Goal: Transaction & Acquisition: Book appointment/travel/reservation

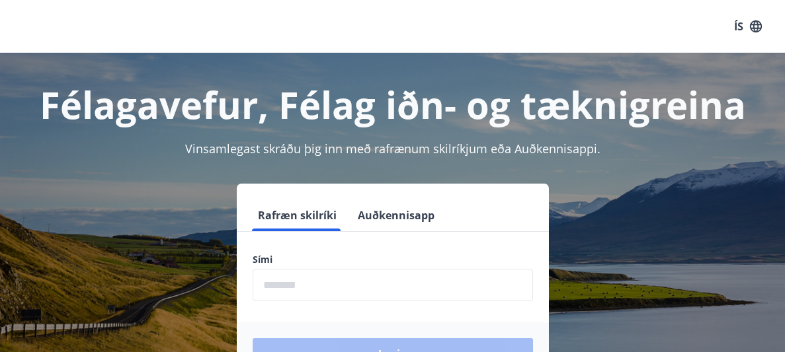
click at [353, 288] on input "phone" at bounding box center [393, 285] width 280 height 32
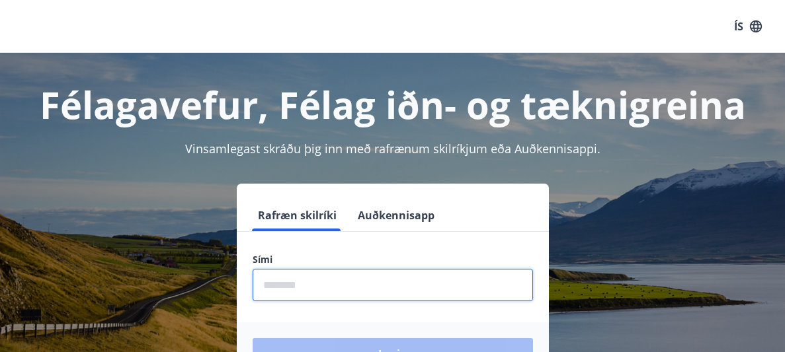
scroll to position [21, 0]
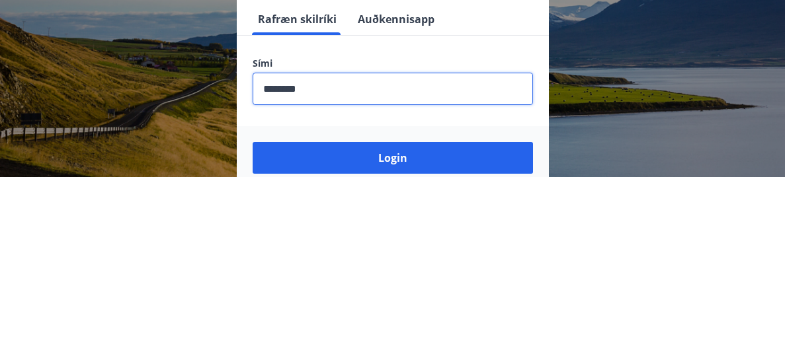
type input "********"
click at [253, 317] on button "Login" at bounding box center [393, 333] width 280 height 32
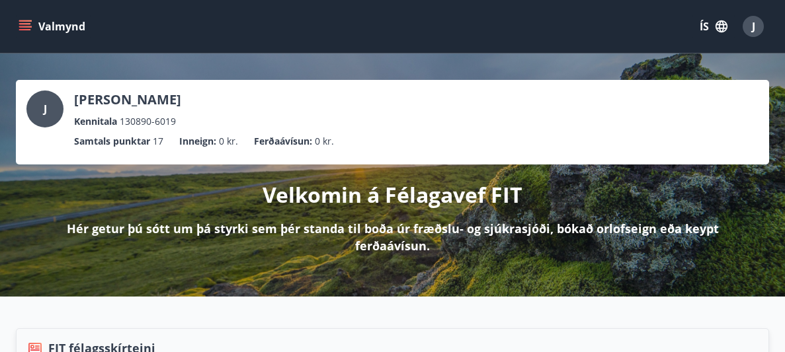
click at [705, 26] on button "ÍS" at bounding box center [713, 27] width 42 height 24
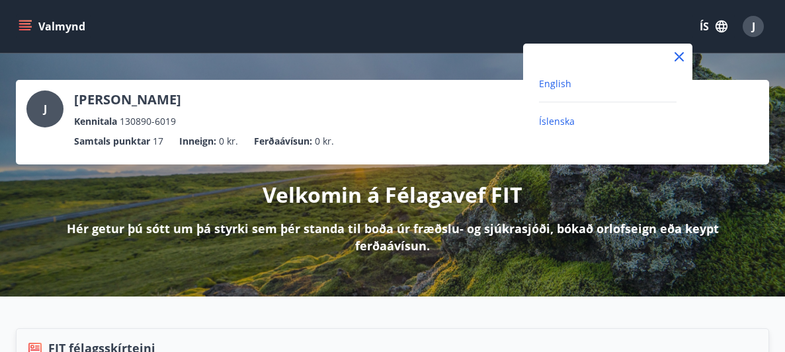
click at [556, 87] on span "English" at bounding box center [555, 83] width 32 height 13
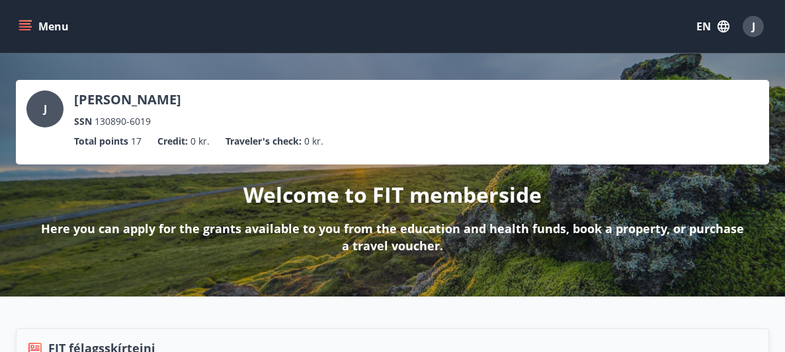
click at [25, 20] on icon "menu" at bounding box center [26, 20] width 15 height 1
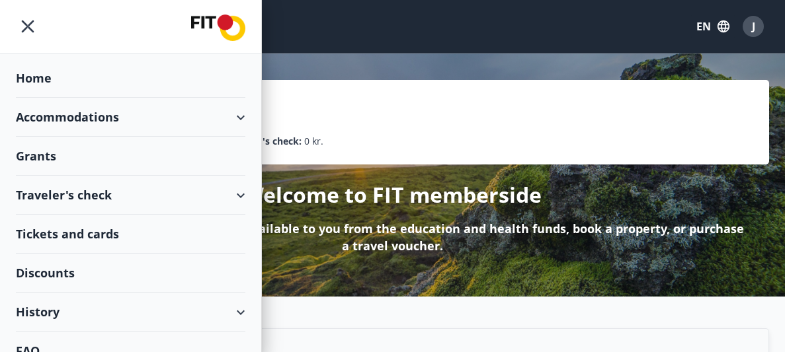
click at [41, 151] on div "Grants" at bounding box center [130, 156] width 229 height 39
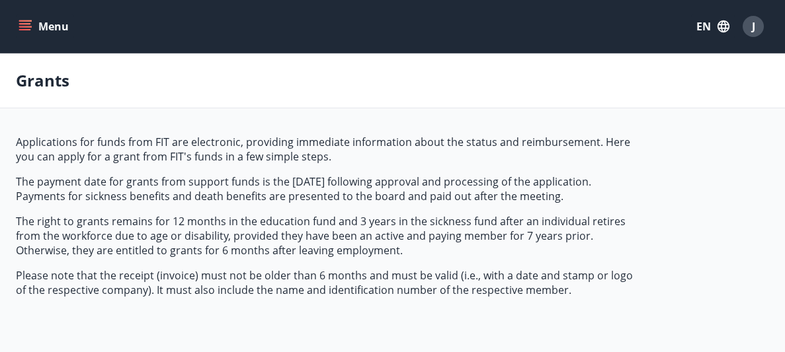
type input "***"
click at [19, 23] on icon "menu" at bounding box center [25, 26] width 13 height 13
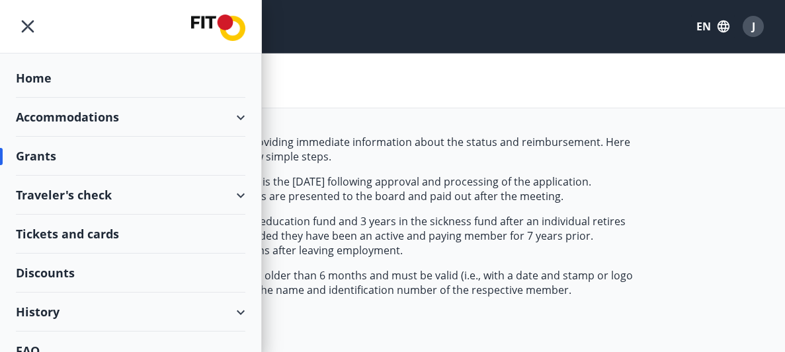
click at [32, 76] on div "Home" at bounding box center [130, 78] width 229 height 39
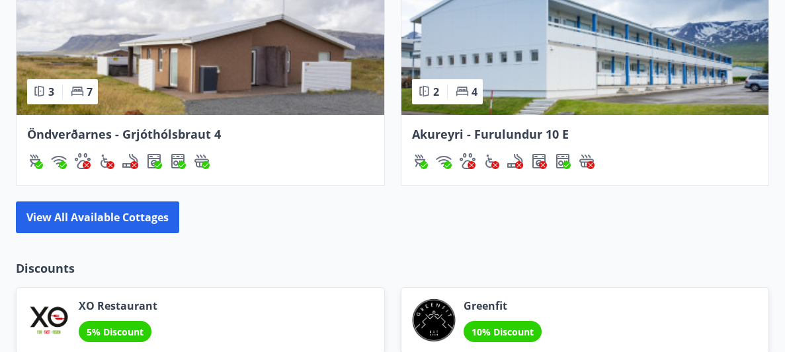
scroll to position [1436, 0]
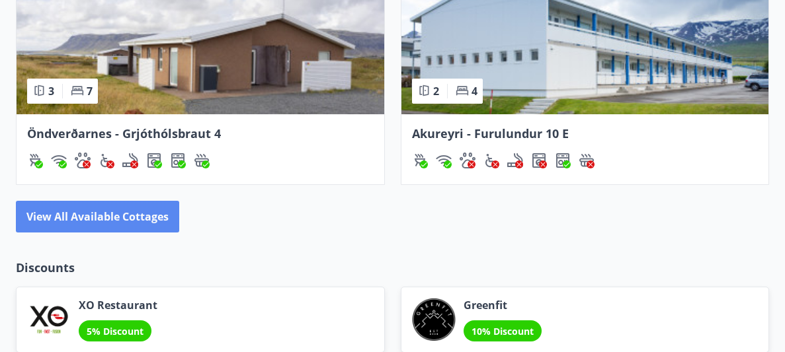
click at [77, 220] on button "View all available cottages" at bounding box center [97, 217] width 163 height 32
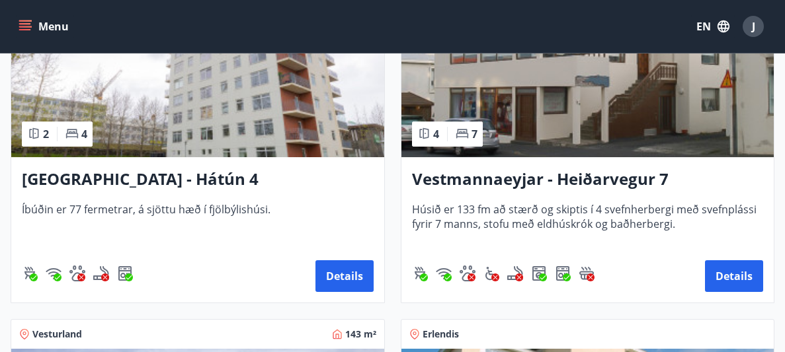
scroll to position [1767, 0]
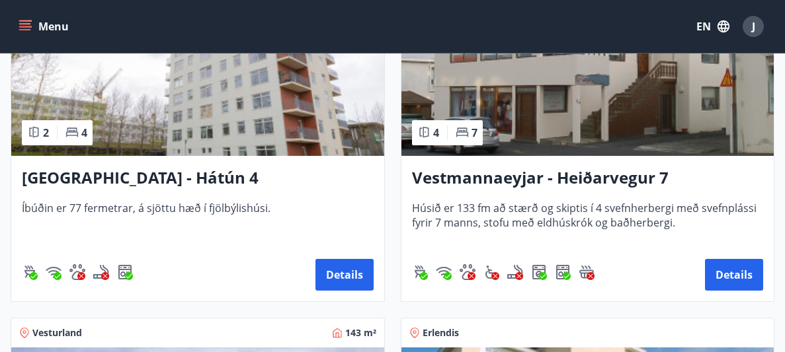
click at [173, 129] on img at bounding box center [197, 72] width 373 height 167
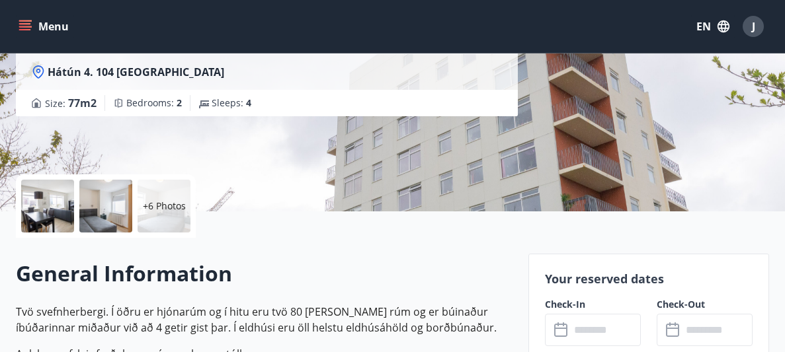
scroll to position [196, 0]
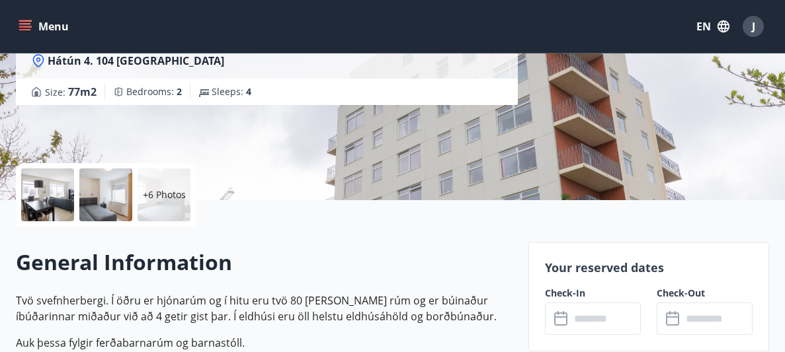
click at [49, 213] on div at bounding box center [47, 195] width 53 height 53
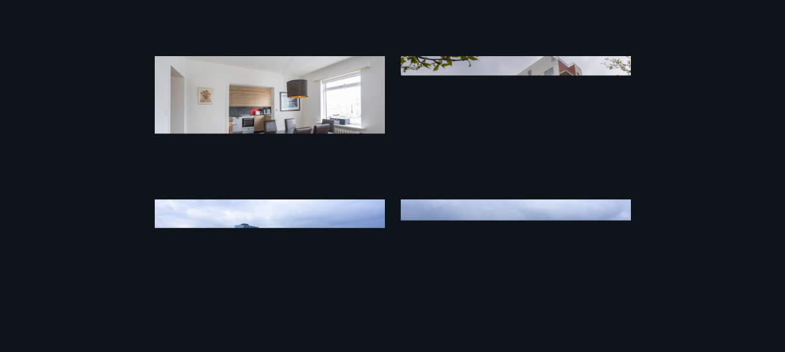
scroll to position [0, 0]
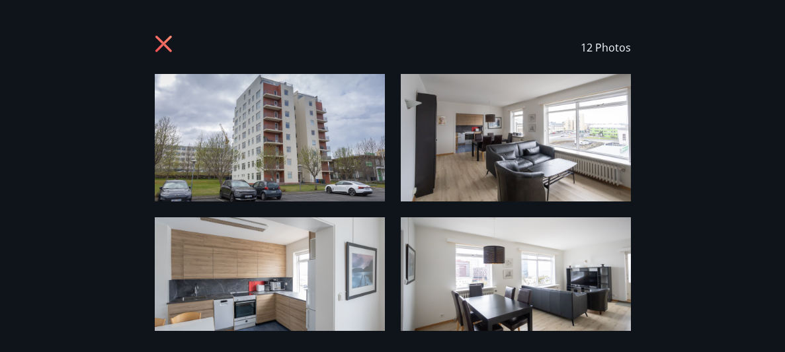
click at [160, 44] on icon at bounding box center [165, 45] width 21 height 21
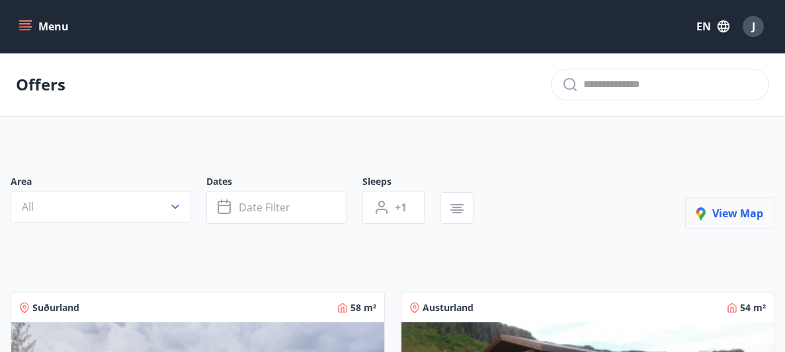
click at [710, 212] on icon "button" at bounding box center [704, 216] width 16 height 16
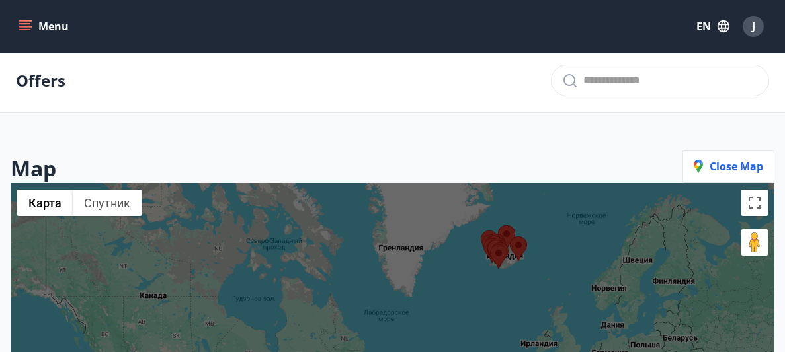
scroll to position [3, 0]
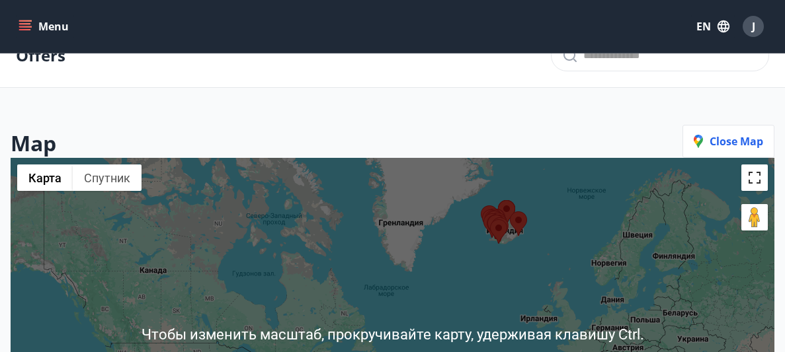
scroll to position [28, 0]
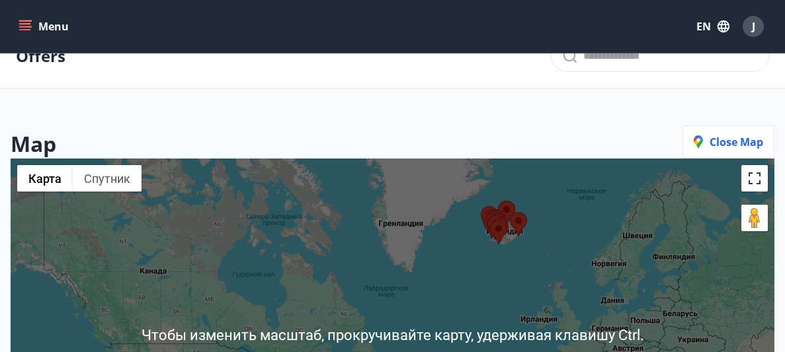
click at [760, 174] on button "Включить полноэкранный режим" at bounding box center [754, 178] width 26 height 26
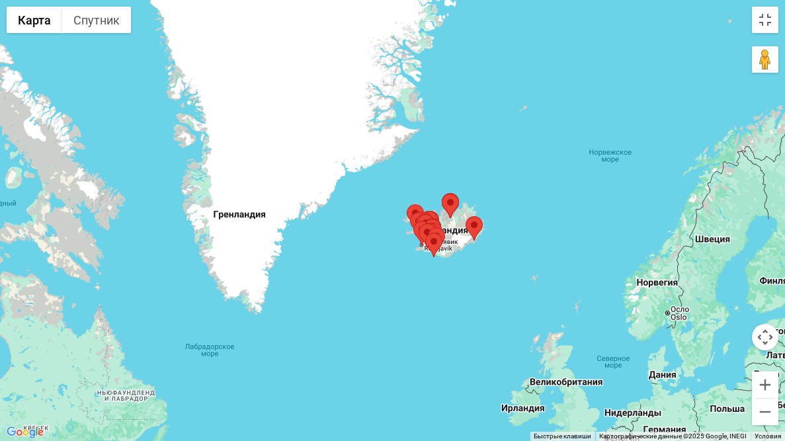
drag, startPoint x: 524, startPoint y: 114, endPoint x: 360, endPoint y: 345, distance: 283.3
click at [360, 345] on div at bounding box center [392, 220] width 785 height 441
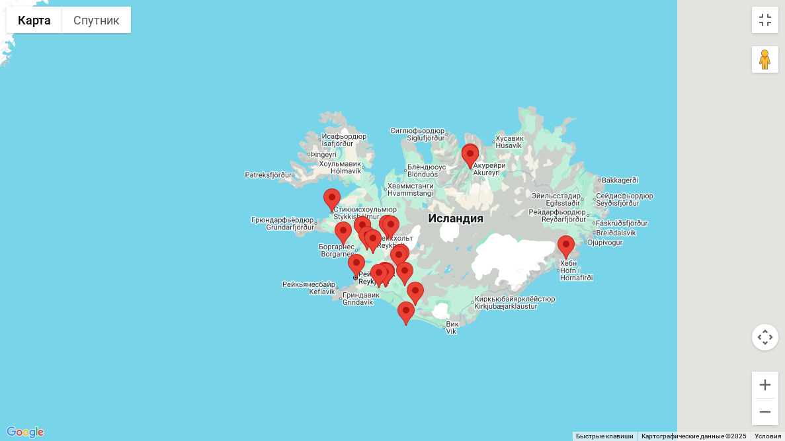
drag, startPoint x: 611, startPoint y: 83, endPoint x: 335, endPoint y: 440, distance: 451.2
click at [335, 352] on div at bounding box center [392, 220] width 785 height 441
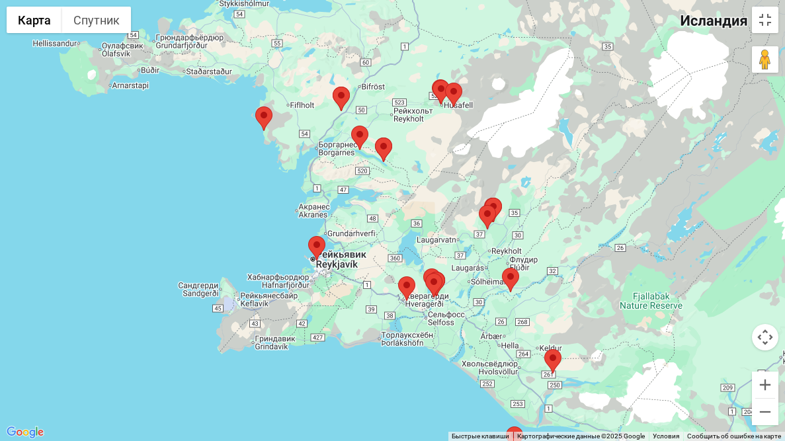
drag, startPoint x: 523, startPoint y: 246, endPoint x: 372, endPoint y: 202, distance: 157.0
click at [372, 202] on div at bounding box center [392, 220] width 785 height 441
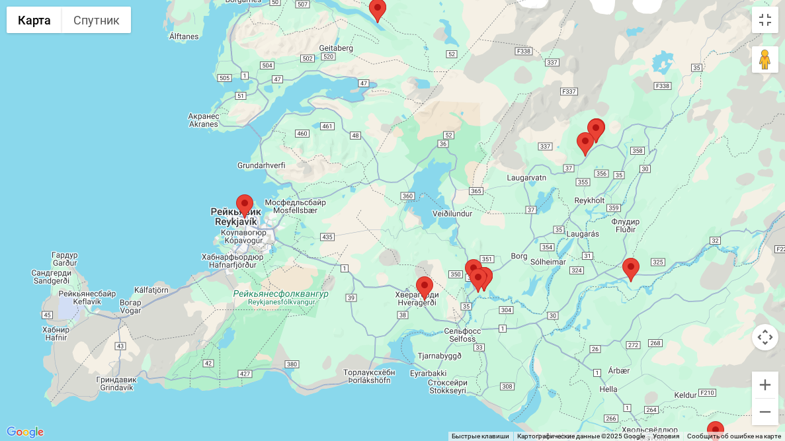
drag, startPoint x: 386, startPoint y: 342, endPoint x: 368, endPoint y: 180, distance: 162.9
click at [368, 180] on div at bounding box center [392, 220] width 785 height 441
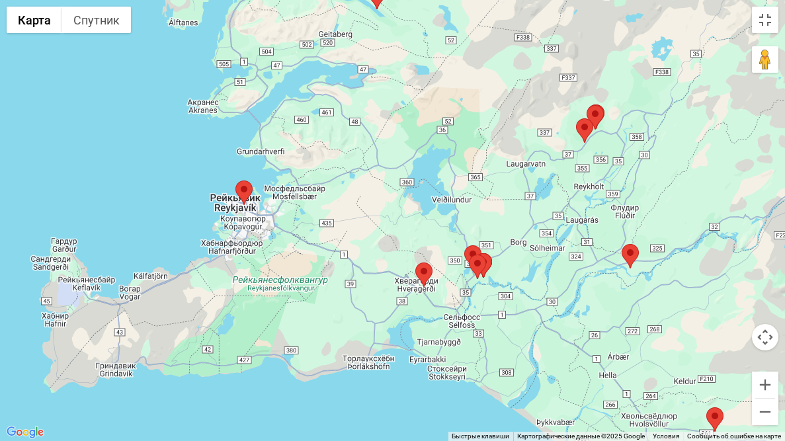
click at [368, 180] on div at bounding box center [392, 220] width 785 height 441
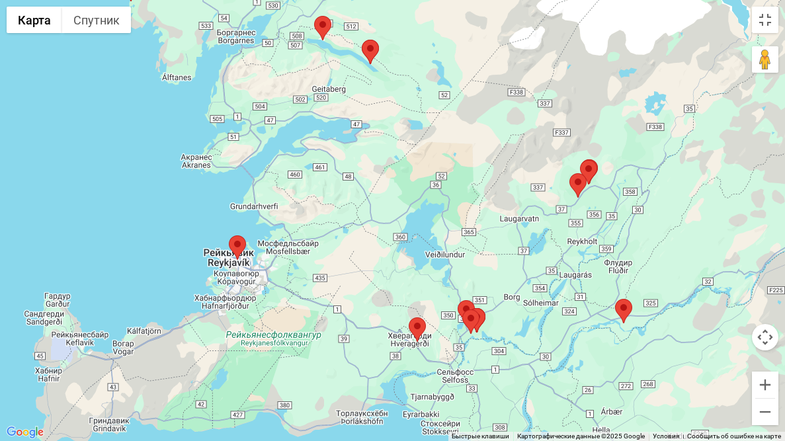
drag, startPoint x: 356, startPoint y: 124, endPoint x: 348, endPoint y: 188, distance: 64.6
click at [348, 188] on div at bounding box center [392, 220] width 785 height 441
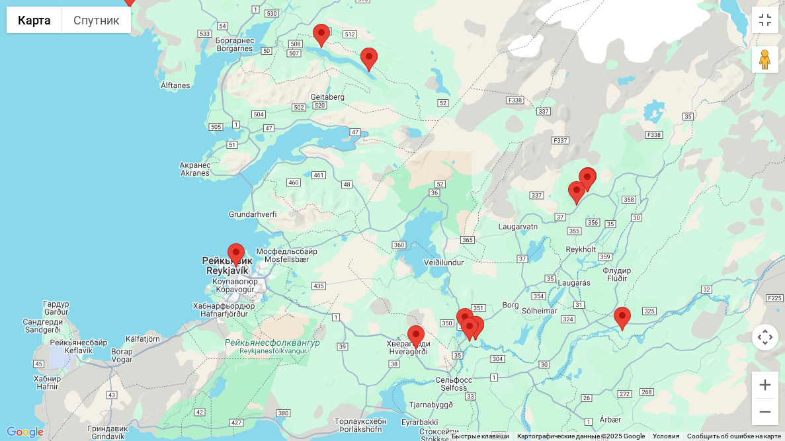
click at [407, 325] on area at bounding box center [407, 325] width 0 height 0
click at [767, 19] on button "Включить полноэкранный режим" at bounding box center [765, 20] width 26 height 26
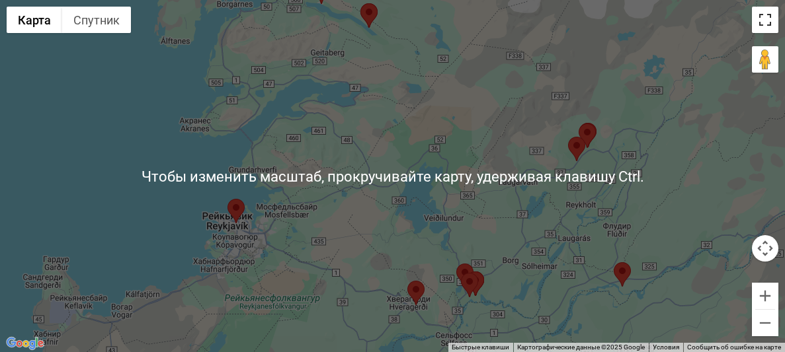
scroll to position [182, 0]
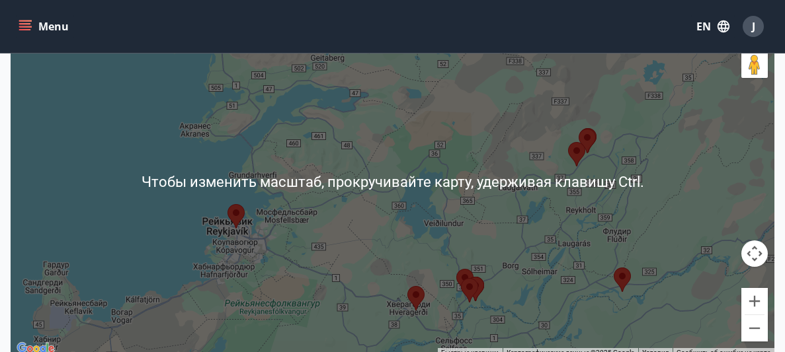
click at [407, 286] on area at bounding box center [407, 286] width 0 height 0
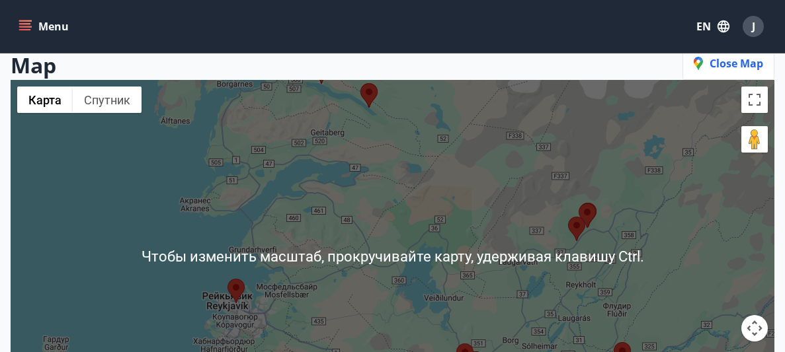
scroll to position [106, 0]
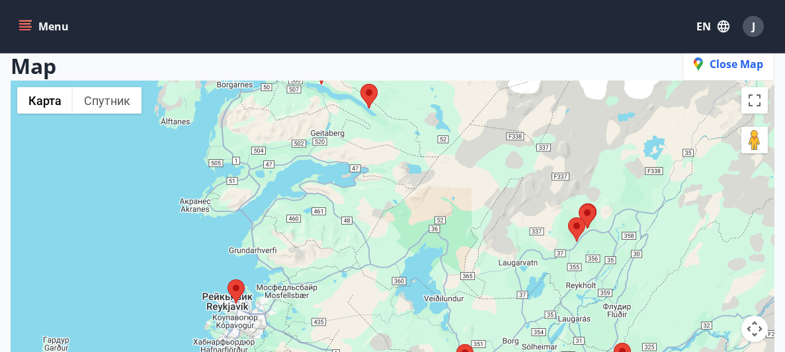
click at [360, 84] on area at bounding box center [360, 84] width 0 height 0
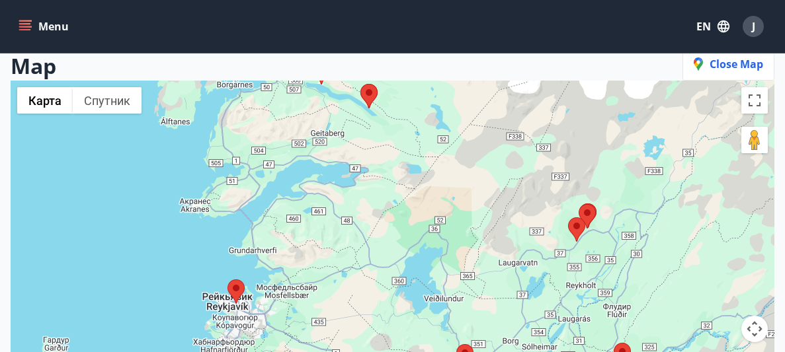
click at [360, 84] on area at bounding box center [360, 84] width 0 height 0
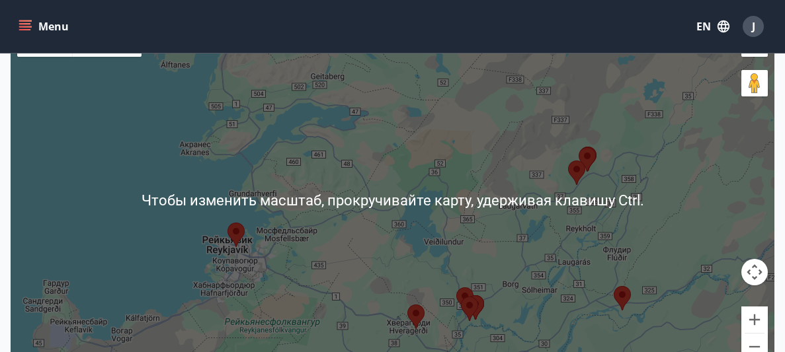
scroll to position [164, 0]
click at [407, 304] on area at bounding box center [407, 304] width 0 height 0
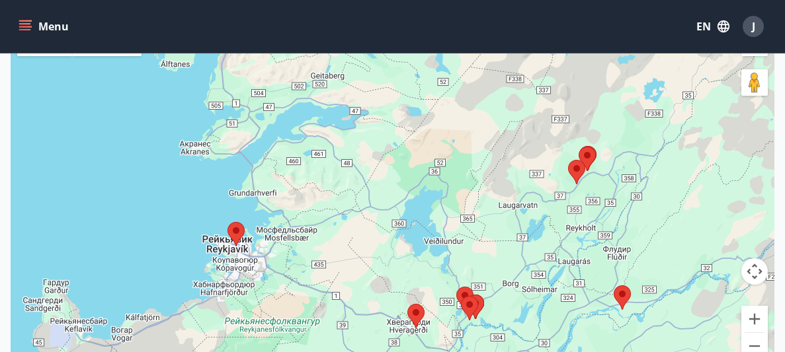
click at [407, 304] on area at bounding box center [407, 304] width 0 height 0
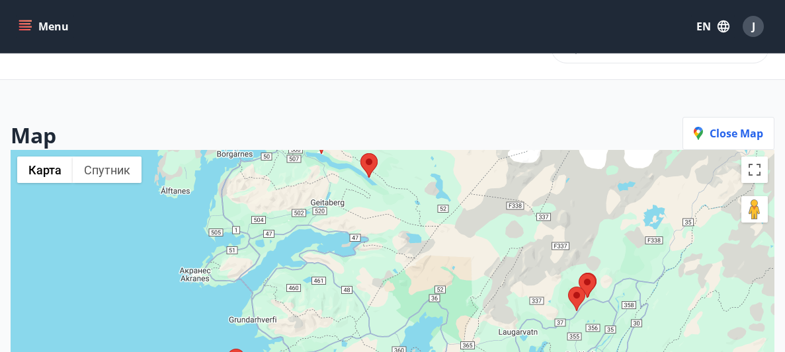
scroll to position [36, 0]
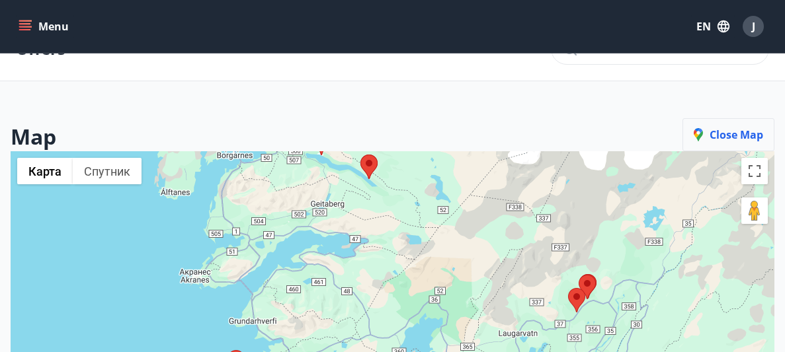
click at [757, 142] on button "Close map" at bounding box center [728, 134] width 92 height 33
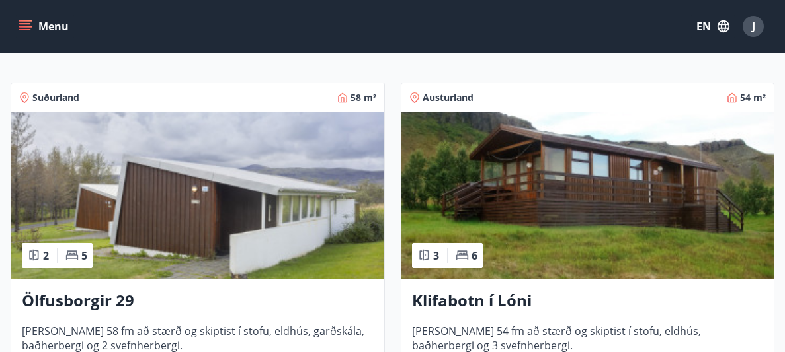
scroll to position [217, 0]
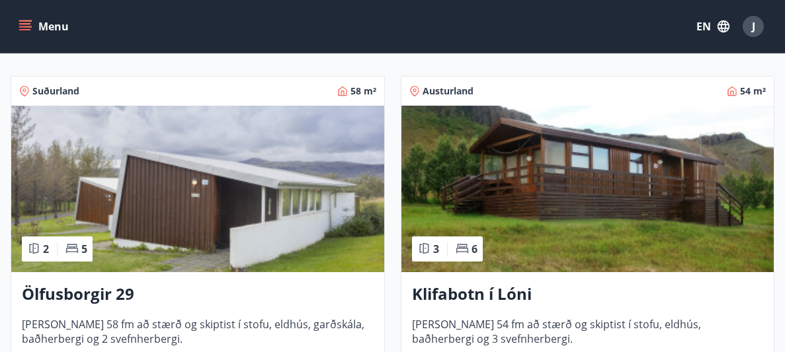
click at [146, 192] on img at bounding box center [197, 189] width 373 height 167
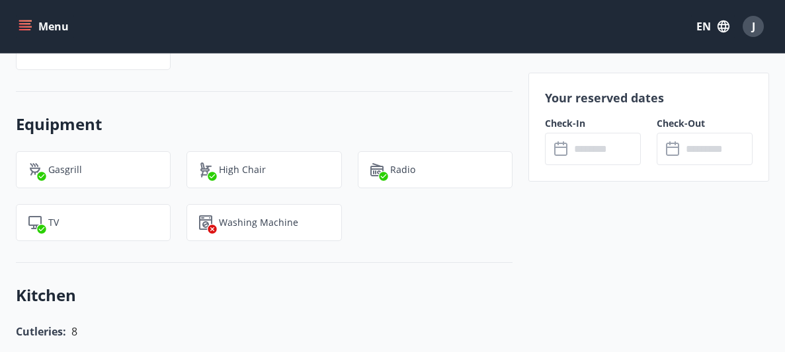
scroll to position [840, 0]
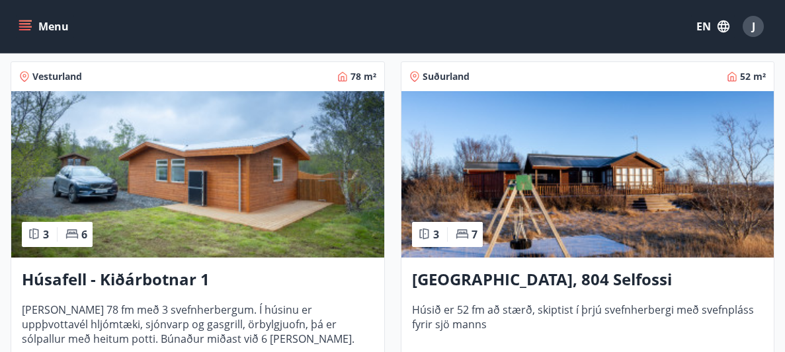
scroll to position [1311, 0]
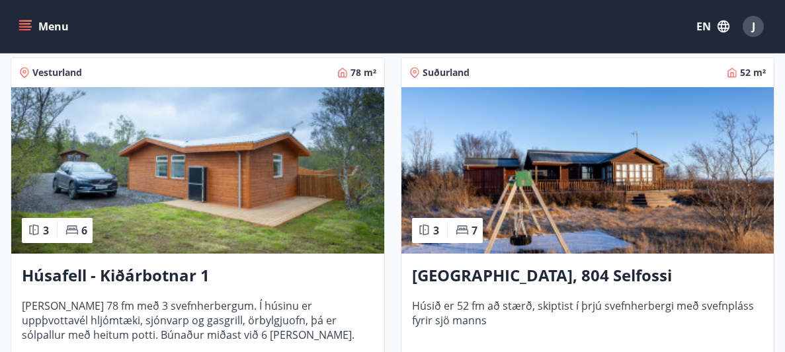
click at [425, 188] on img at bounding box center [587, 170] width 373 height 167
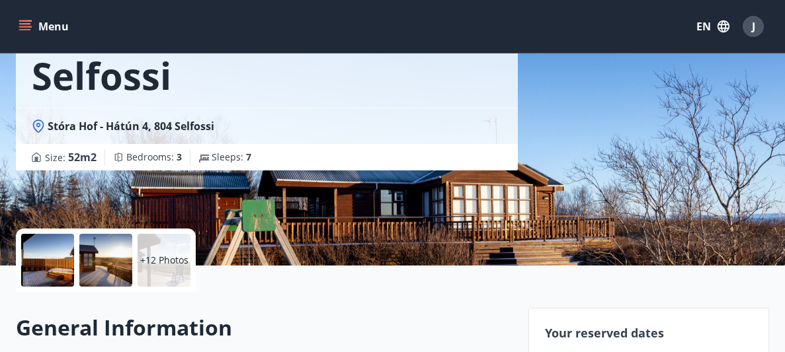
scroll to position [134, 0]
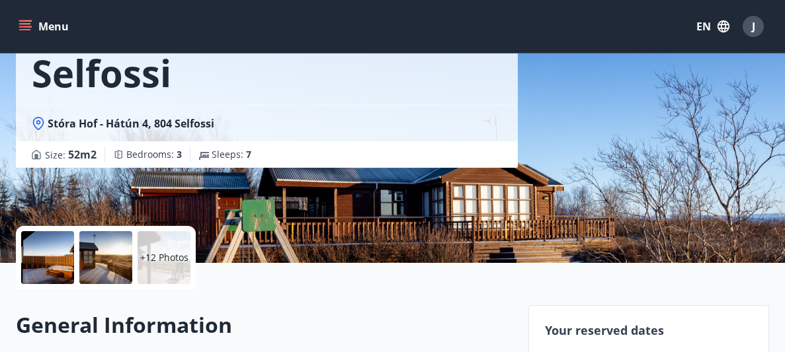
click at [61, 272] on div at bounding box center [47, 257] width 53 height 53
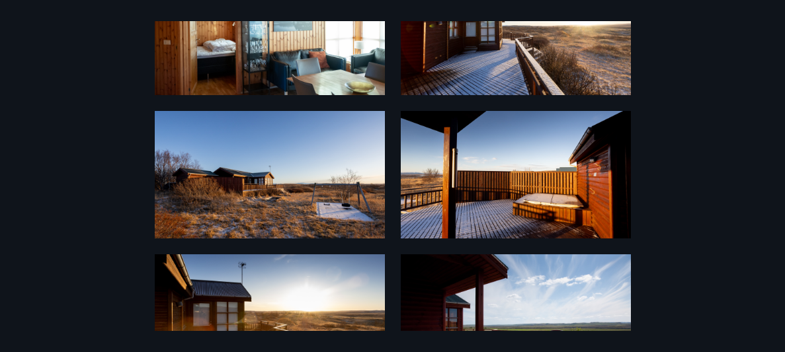
scroll to position [0, 0]
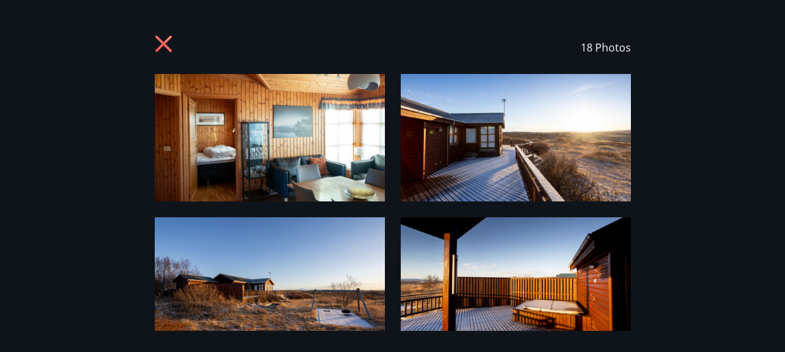
click at [164, 48] on icon at bounding box center [165, 45] width 21 height 21
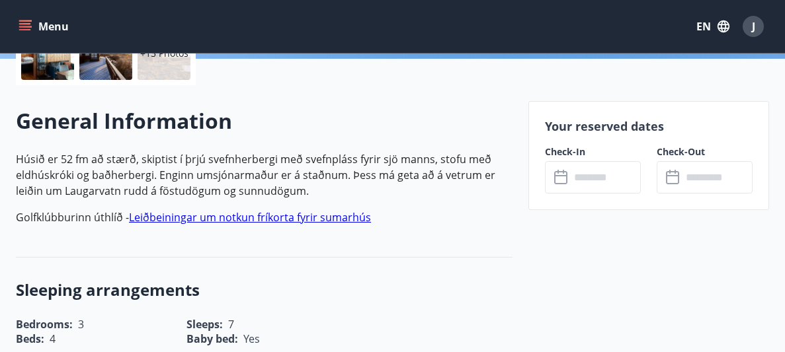
scroll to position [342, 0]
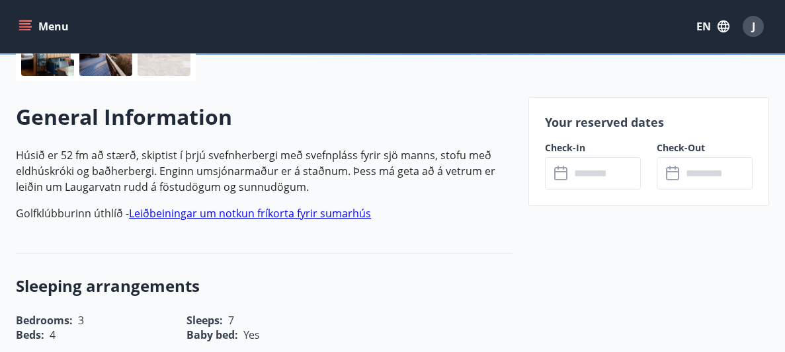
click at [588, 175] on input "text" at bounding box center [605, 173] width 71 height 32
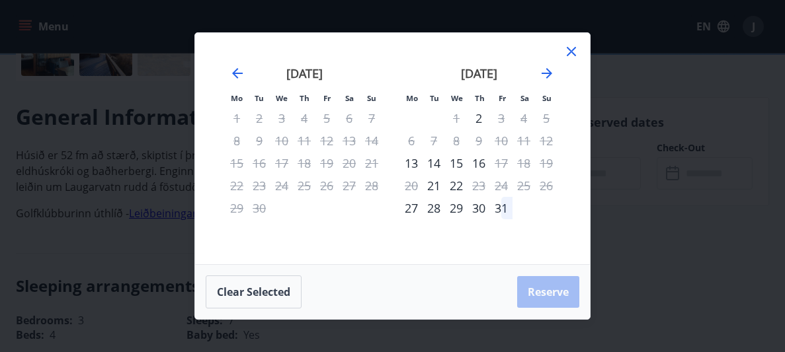
click at [573, 56] on icon at bounding box center [571, 52] width 16 height 16
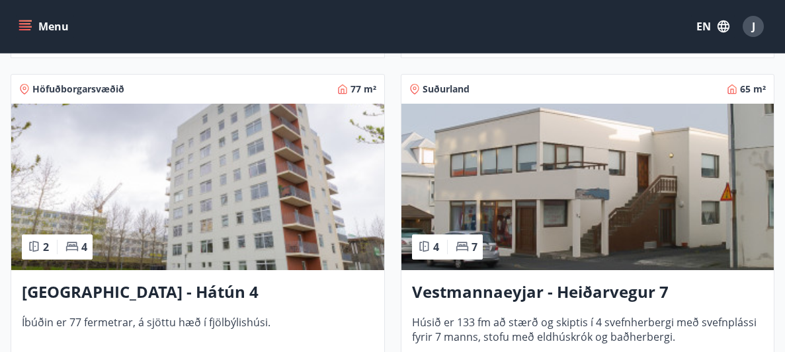
scroll to position [1654, 0]
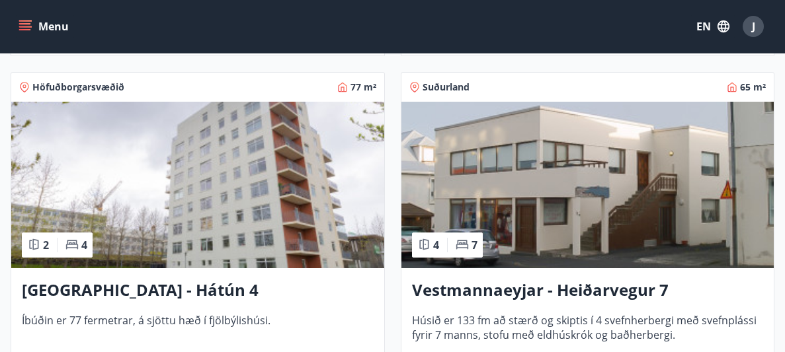
click at [544, 187] on img at bounding box center [587, 185] width 373 height 167
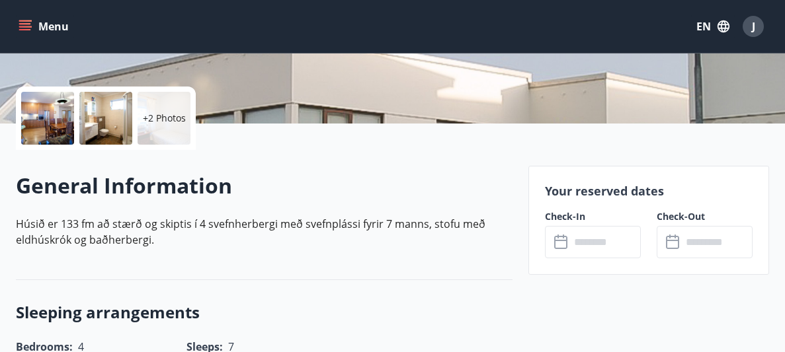
scroll to position [278, 0]
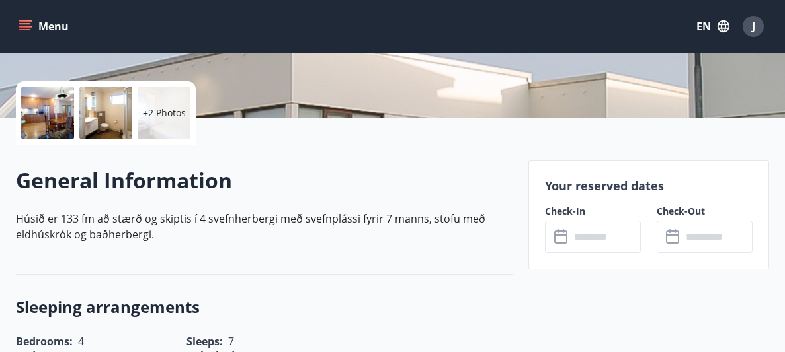
click at [103, 112] on div at bounding box center [105, 113] width 53 height 53
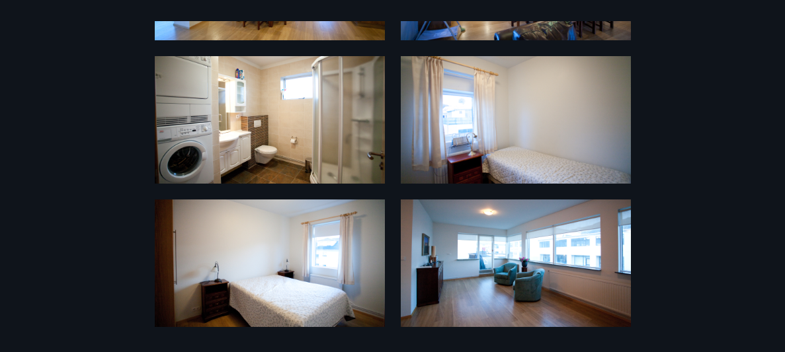
scroll to position [0, 0]
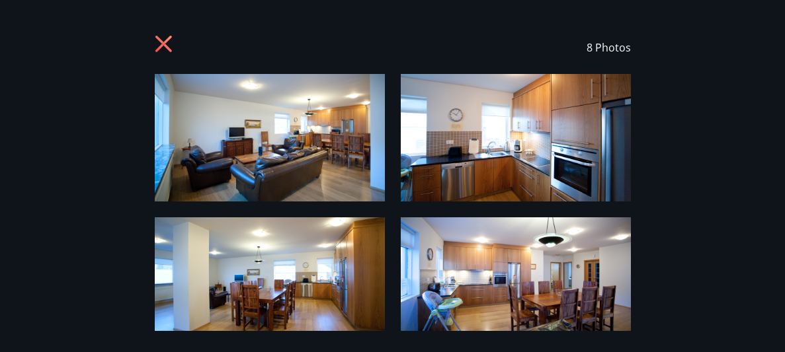
click at [159, 38] on icon at bounding box center [163, 44] width 17 height 17
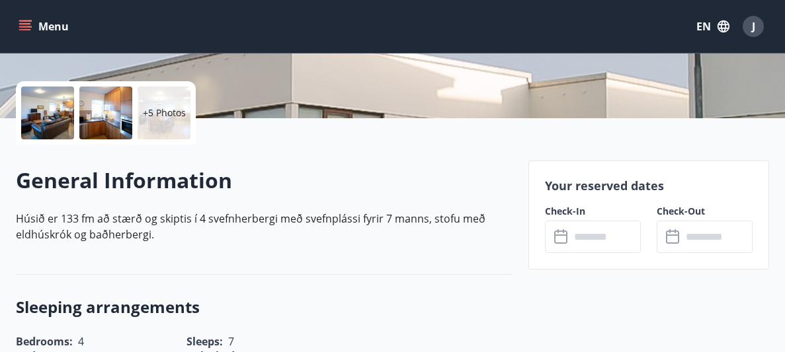
click at [611, 239] on input "text" at bounding box center [605, 237] width 71 height 32
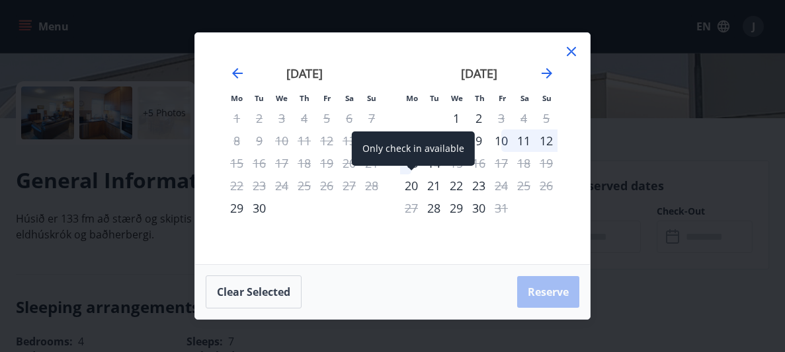
click at [411, 184] on div "20" at bounding box center [411, 186] width 22 height 22
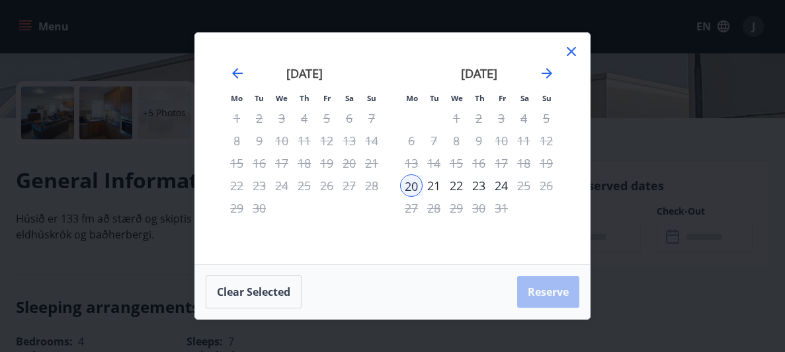
click at [458, 184] on div "22" at bounding box center [456, 186] width 22 height 22
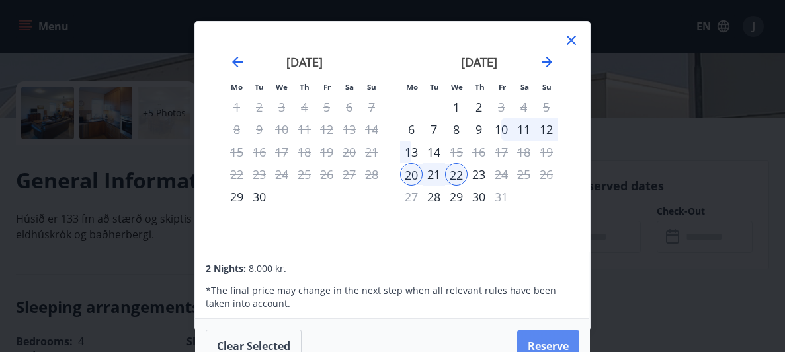
click at [526, 345] on button "Reserve" at bounding box center [548, 347] width 62 height 32
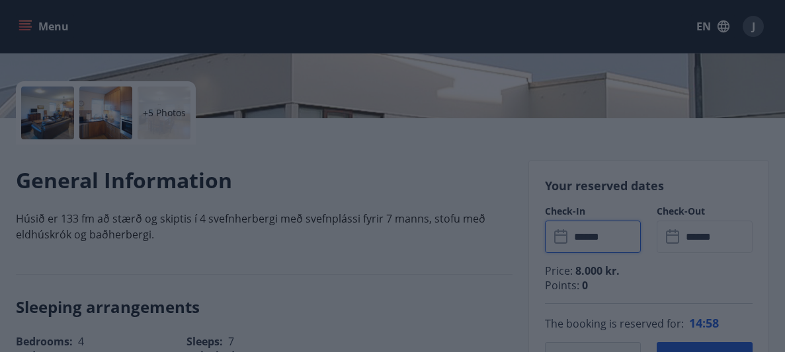
type input "******"
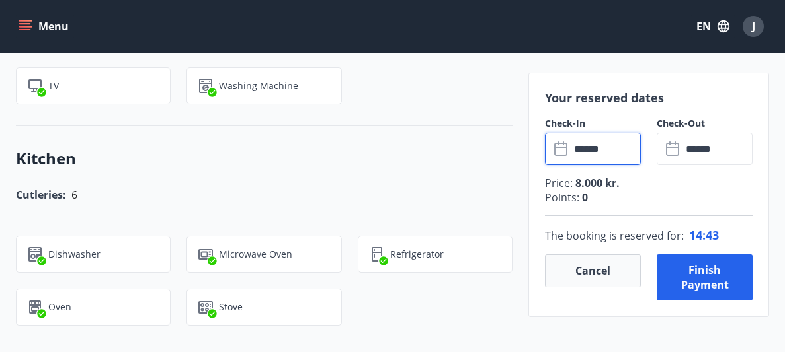
scroll to position [1075, 0]
click at [571, 279] on button "Cancel" at bounding box center [593, 271] width 96 height 33
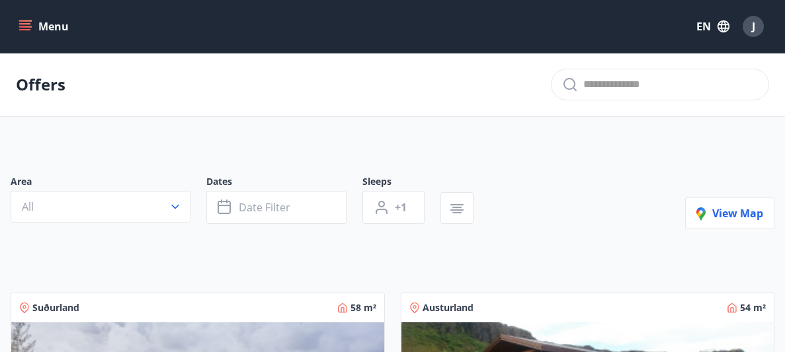
click at [31, 32] on icon "menu" at bounding box center [25, 26] width 13 height 13
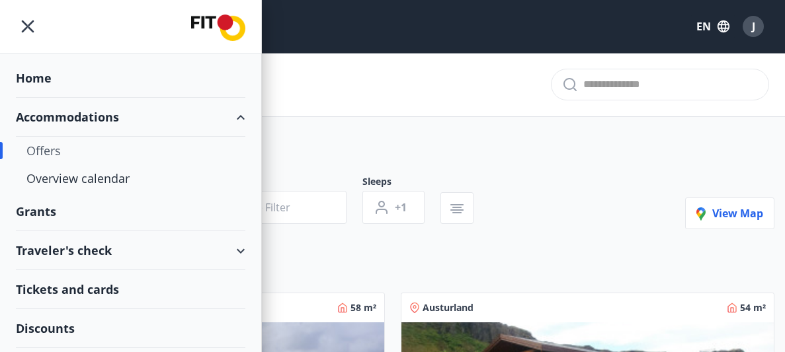
click at [37, 69] on div "Home" at bounding box center [130, 78] width 229 height 39
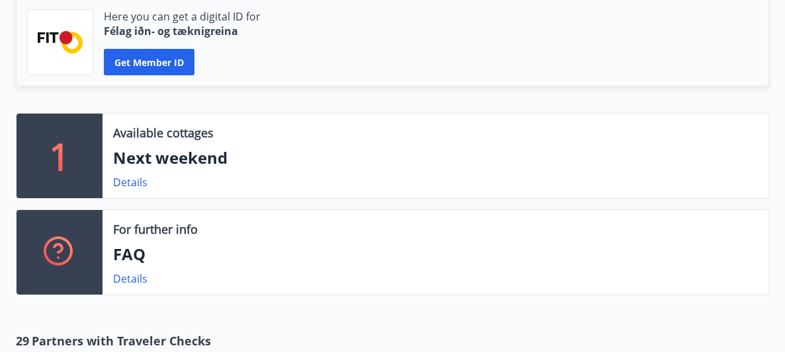
scroll to position [359, 0]
click at [137, 179] on link "Details" at bounding box center [130, 182] width 34 height 15
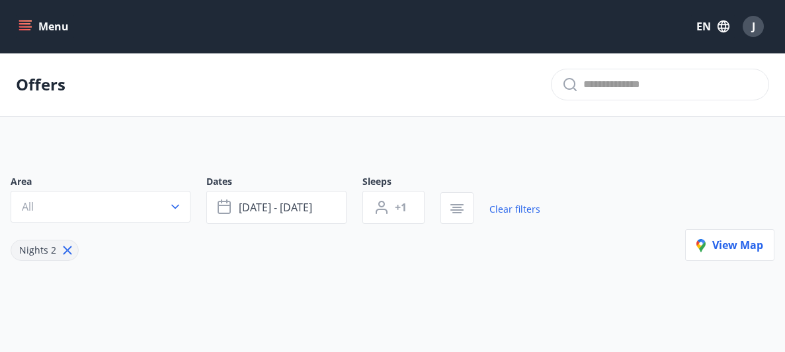
type input "*"
click at [263, 211] on span "[DATE] - [DATE]" at bounding box center [275, 207] width 73 height 15
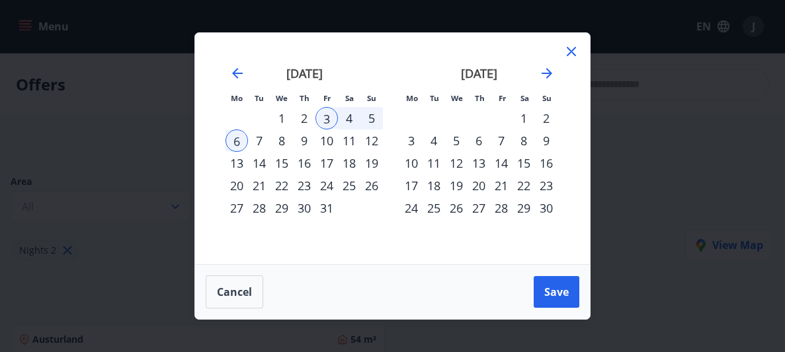
click at [348, 168] on div "18" at bounding box center [349, 163] width 22 height 22
click at [264, 186] on div "21" at bounding box center [259, 186] width 22 height 22
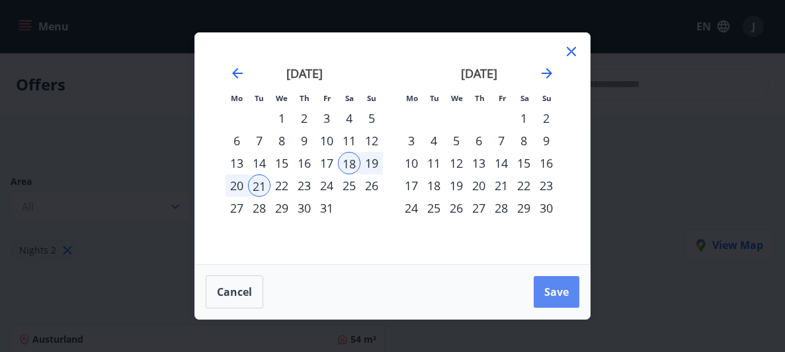
click at [550, 298] on span "Save" at bounding box center [556, 292] width 24 height 15
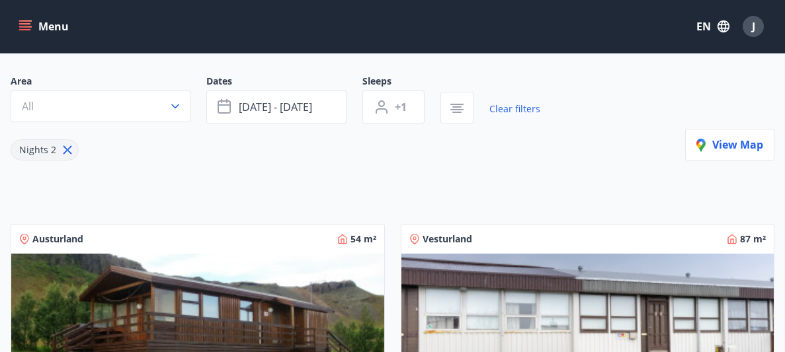
scroll to position [75, 0]
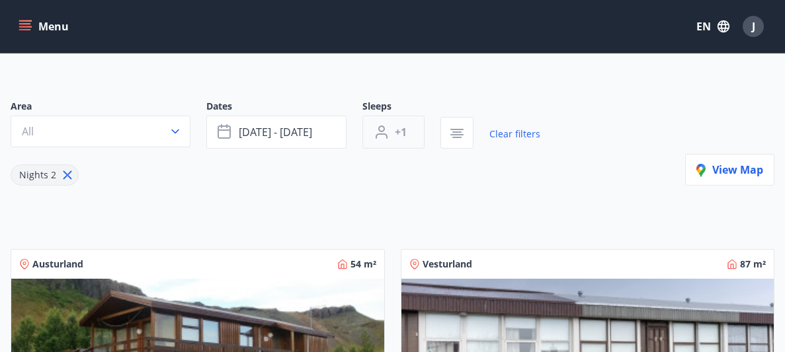
click at [406, 147] on button "+1" at bounding box center [393, 132] width 62 height 33
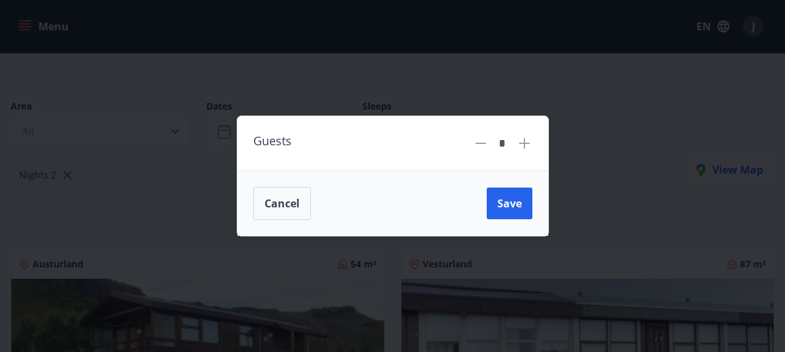
click at [524, 145] on icon at bounding box center [524, 143] width 11 height 11
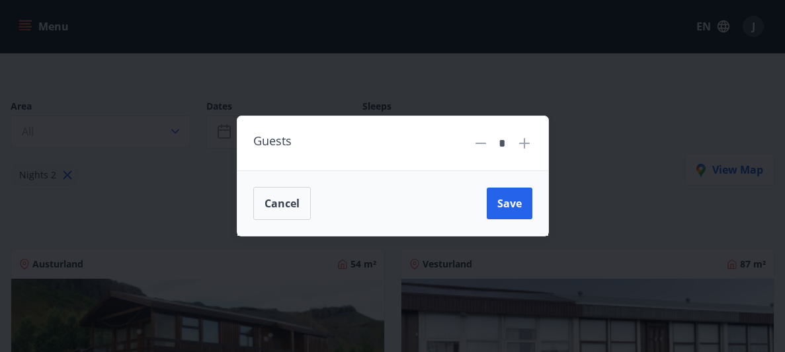
click at [524, 145] on icon at bounding box center [524, 143] width 11 height 11
click at [505, 204] on span "Save" at bounding box center [509, 203] width 24 height 15
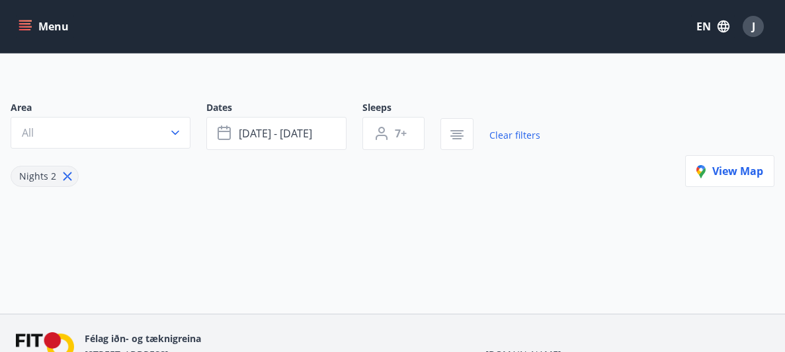
scroll to position [71, 0]
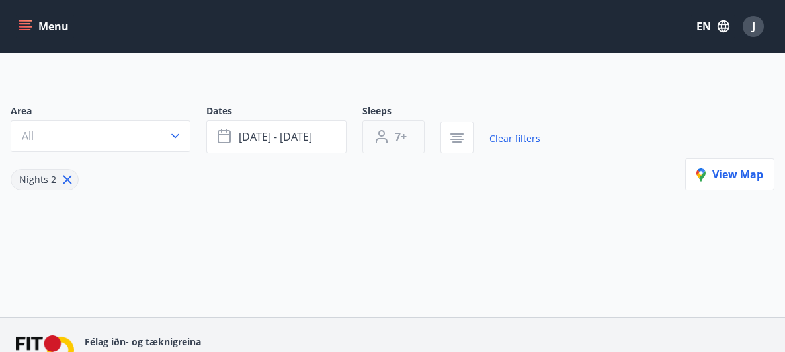
click at [393, 132] on button "7+" at bounding box center [393, 136] width 62 height 33
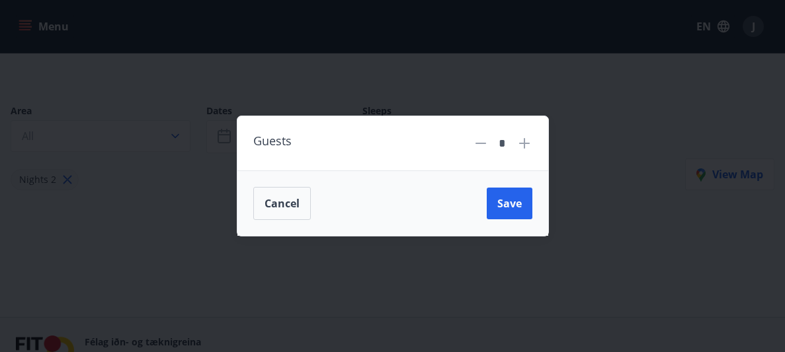
click at [478, 142] on icon at bounding box center [481, 144] width 16 height 16
click at [512, 216] on button "Save" at bounding box center [510, 204] width 46 height 32
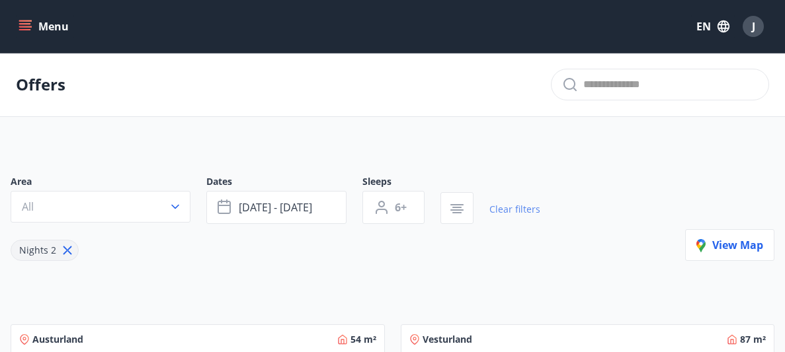
click at [532, 219] on link "Clear filters" at bounding box center [514, 209] width 51 height 29
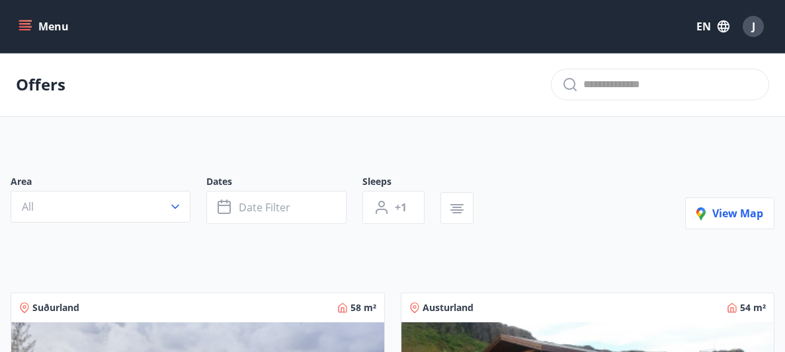
type input "*"
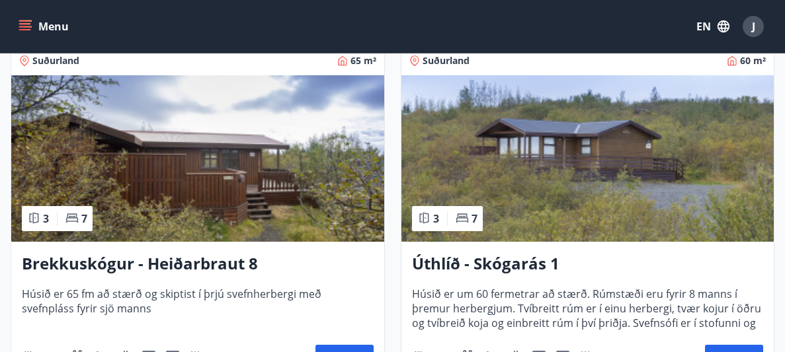
scroll to position [2746, 0]
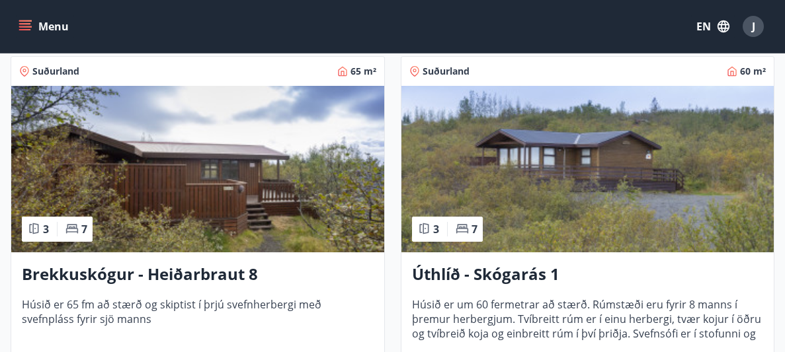
click at [26, 22] on icon "menu" at bounding box center [25, 26] width 13 height 13
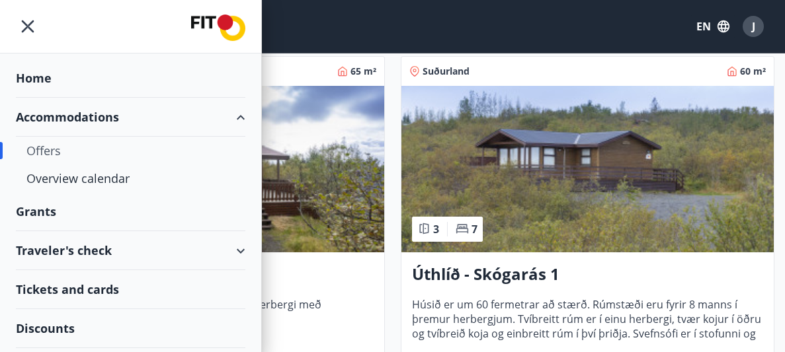
click at [37, 69] on div "Home" at bounding box center [130, 78] width 229 height 39
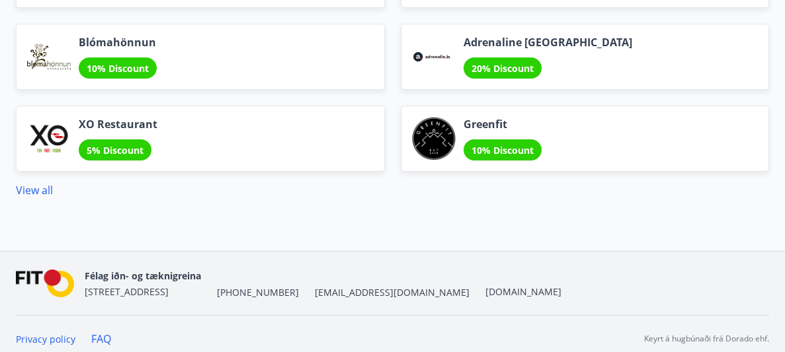
scroll to position [1871, 0]
